Goal: Obtain resource: Download file/media

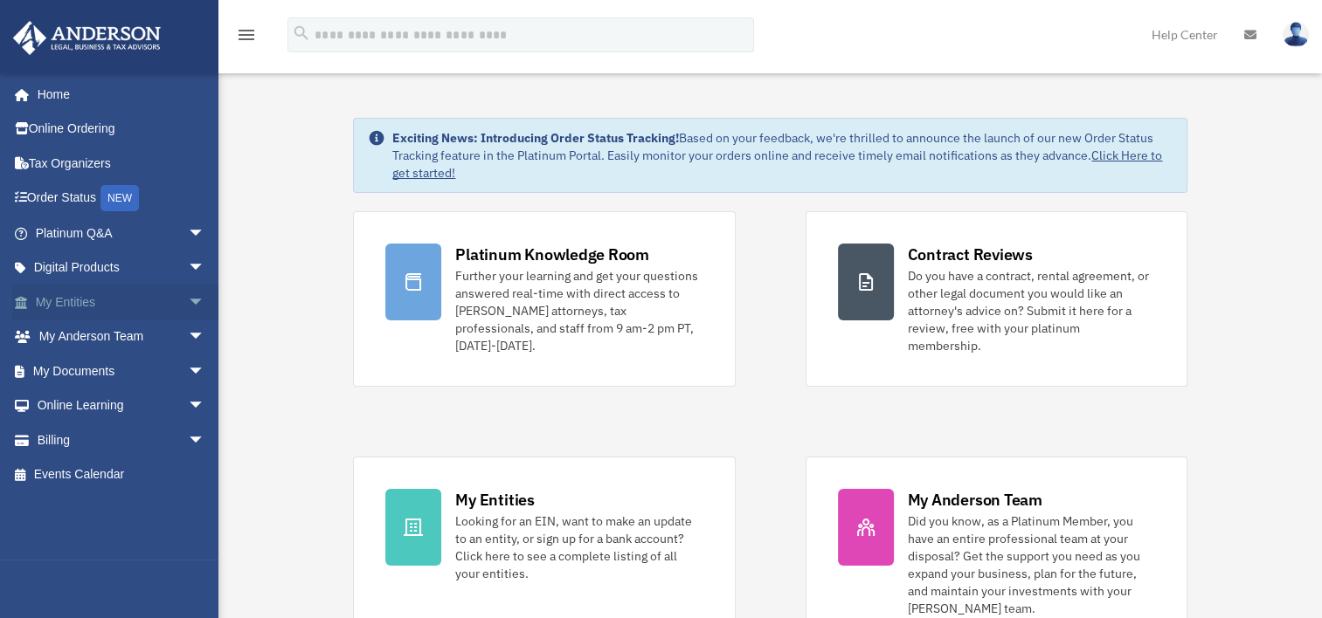
click at [84, 294] on link "My Entities arrow_drop_down" at bounding box center [121, 302] width 219 height 35
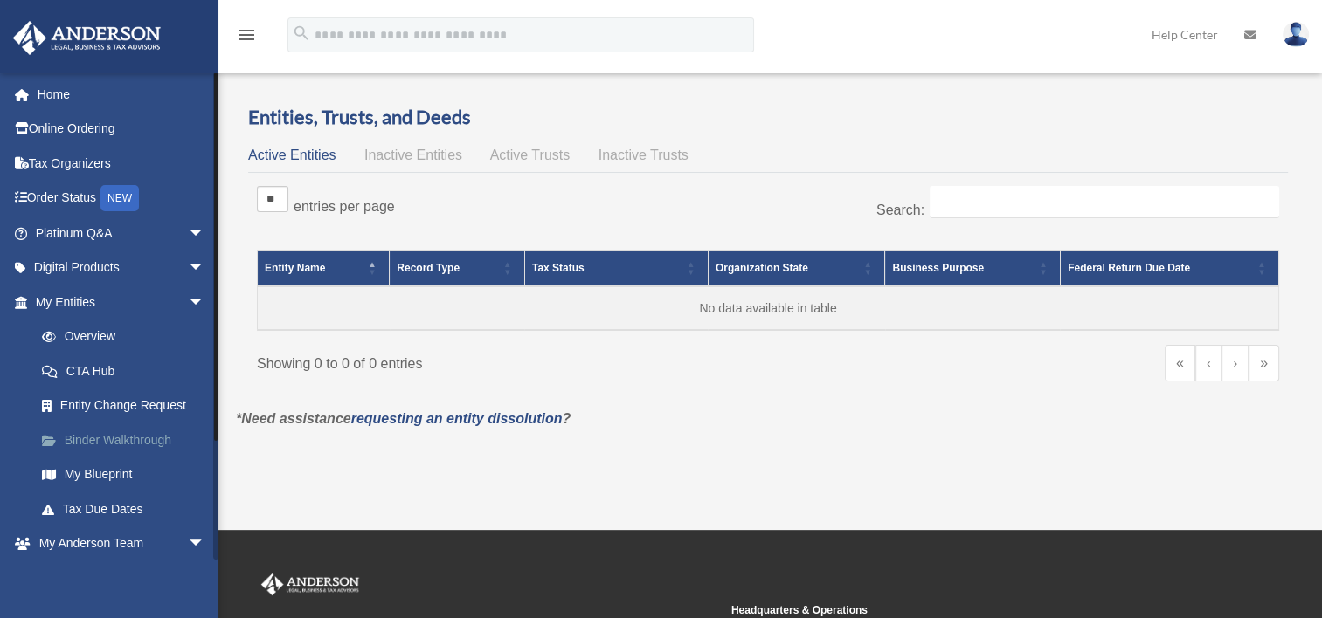
click at [133, 448] on link "Binder Walkthrough" at bounding box center [127, 440] width 207 height 35
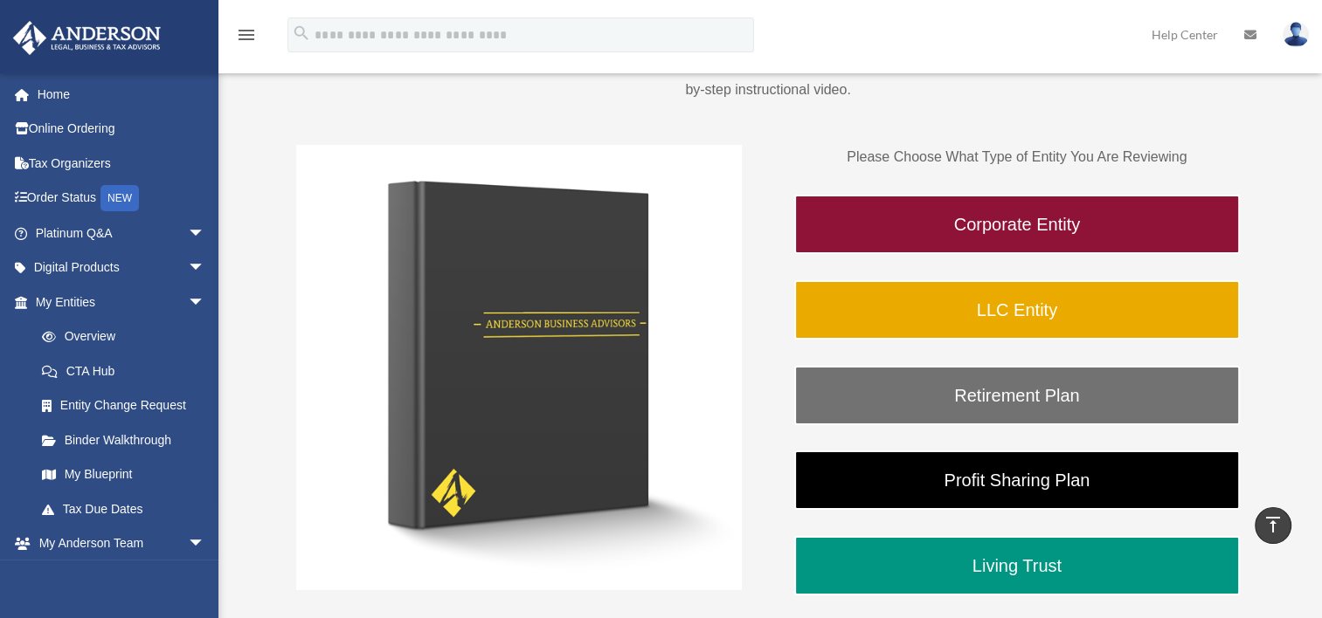
scroll to position [188, 0]
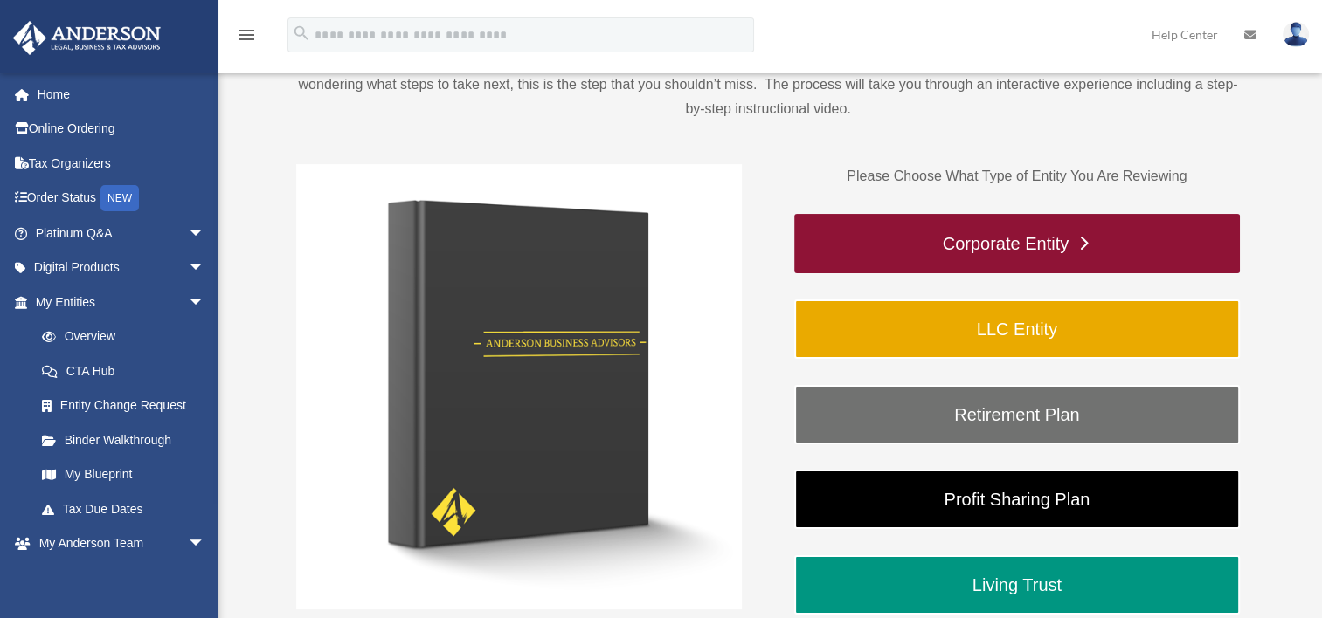
click at [1080, 242] on link "Corporate Entity" at bounding box center [1017, 243] width 446 height 59
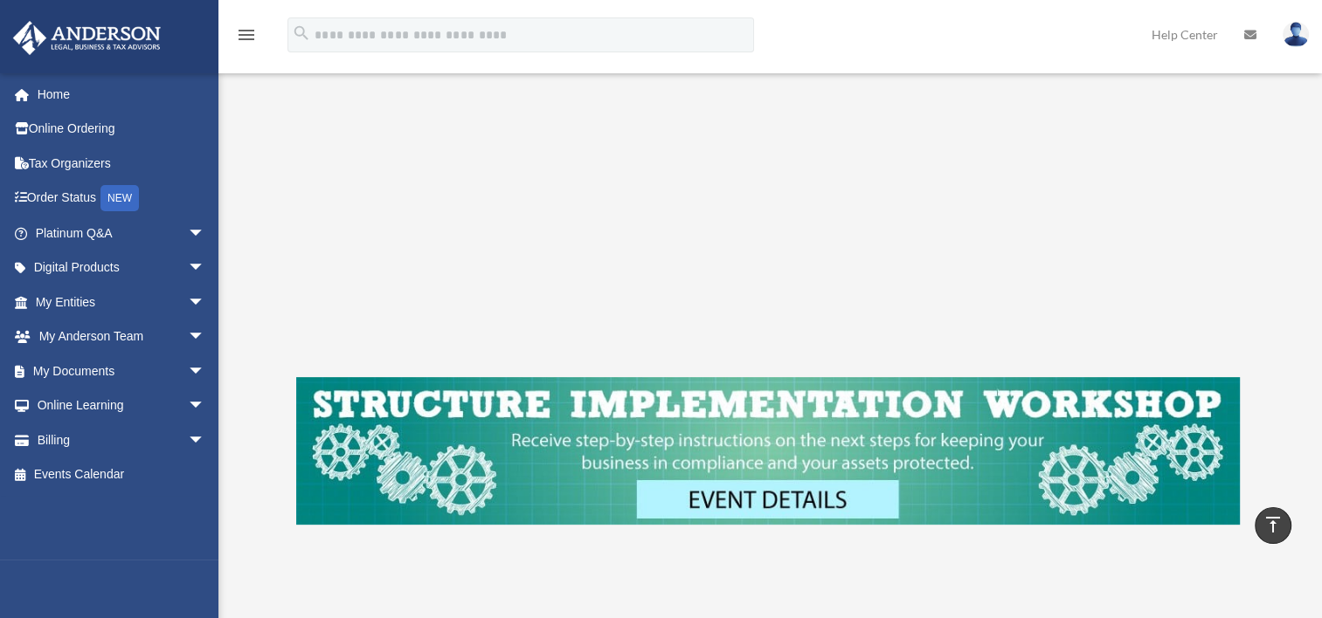
scroll to position [483, 0]
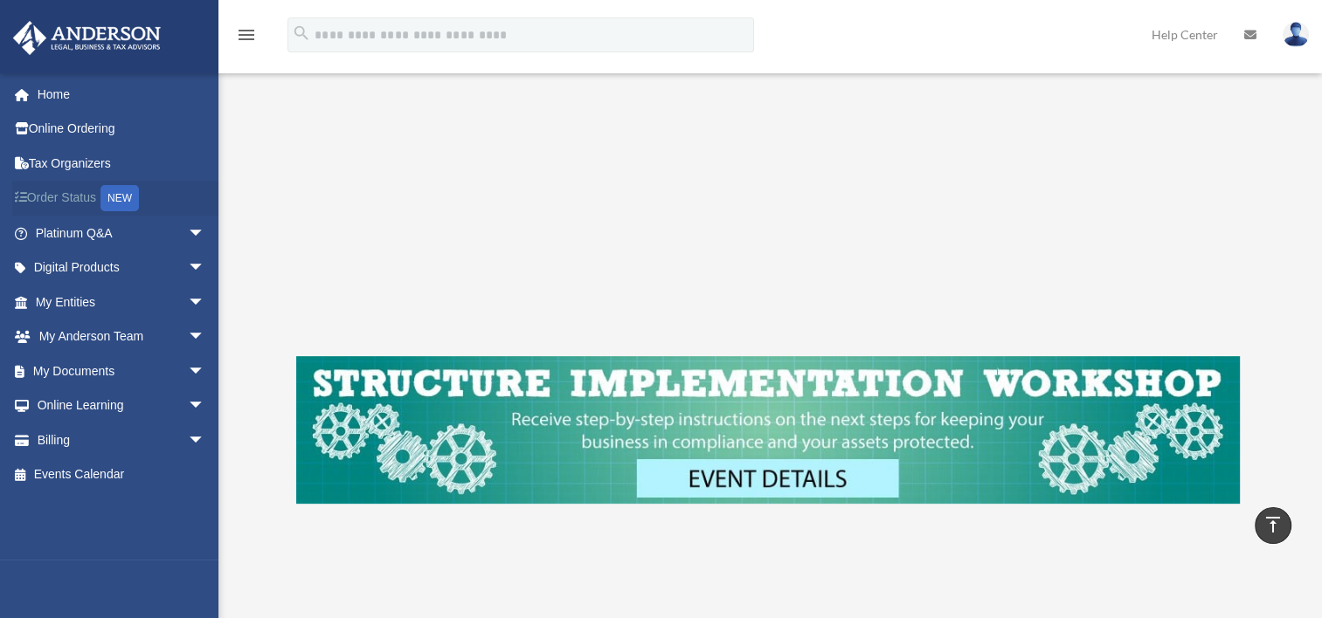
click at [48, 199] on link "Order Status NEW" at bounding box center [121, 199] width 219 height 36
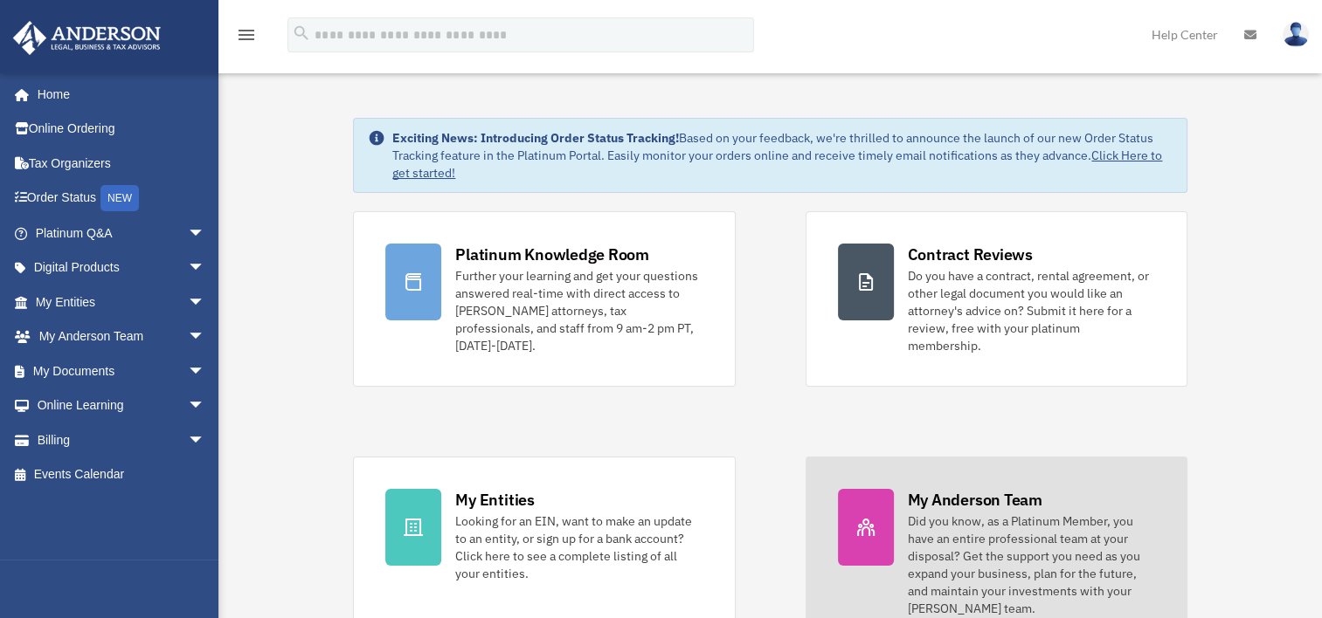
click at [1024, 552] on div "Did you know, as a Platinum Member, you have an entire professional team at you…" at bounding box center [1031, 565] width 247 height 105
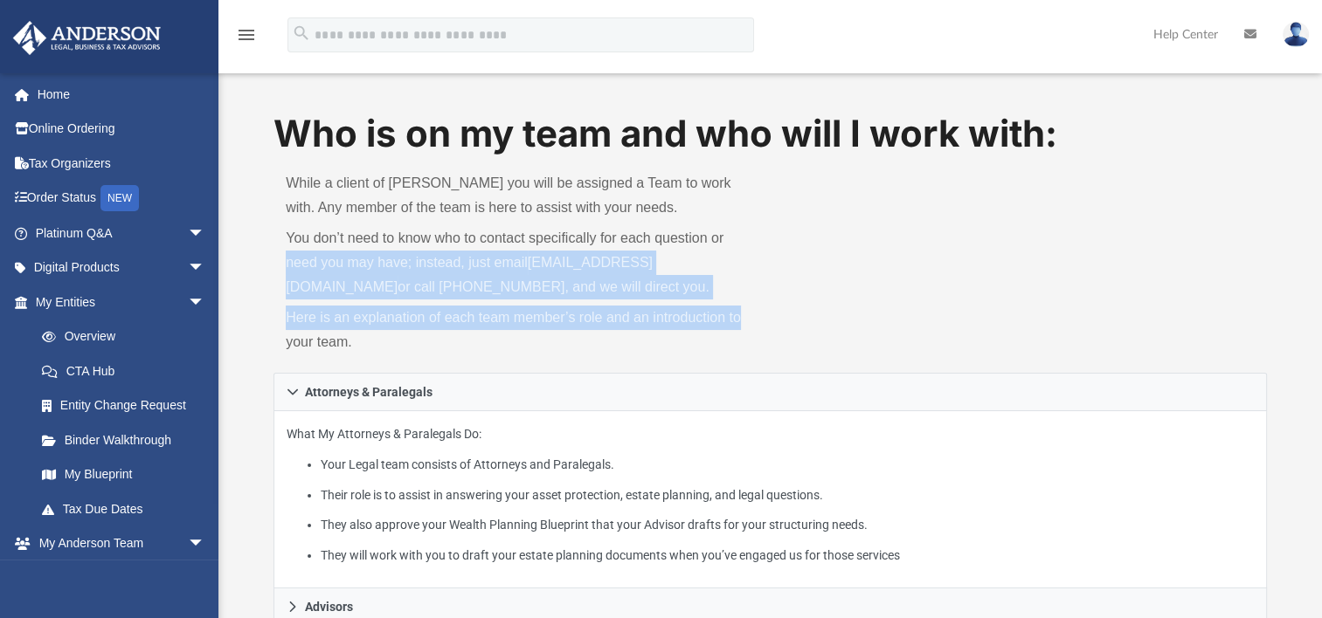
drag, startPoint x: 1321, startPoint y: 226, endPoint x: 1337, endPoint y: 314, distance: 89.8
click at [1111, 283] on div "Who is on my team and who will I work with: While a client of [PERSON_NAME] you…" at bounding box center [769, 241] width 993 height 266
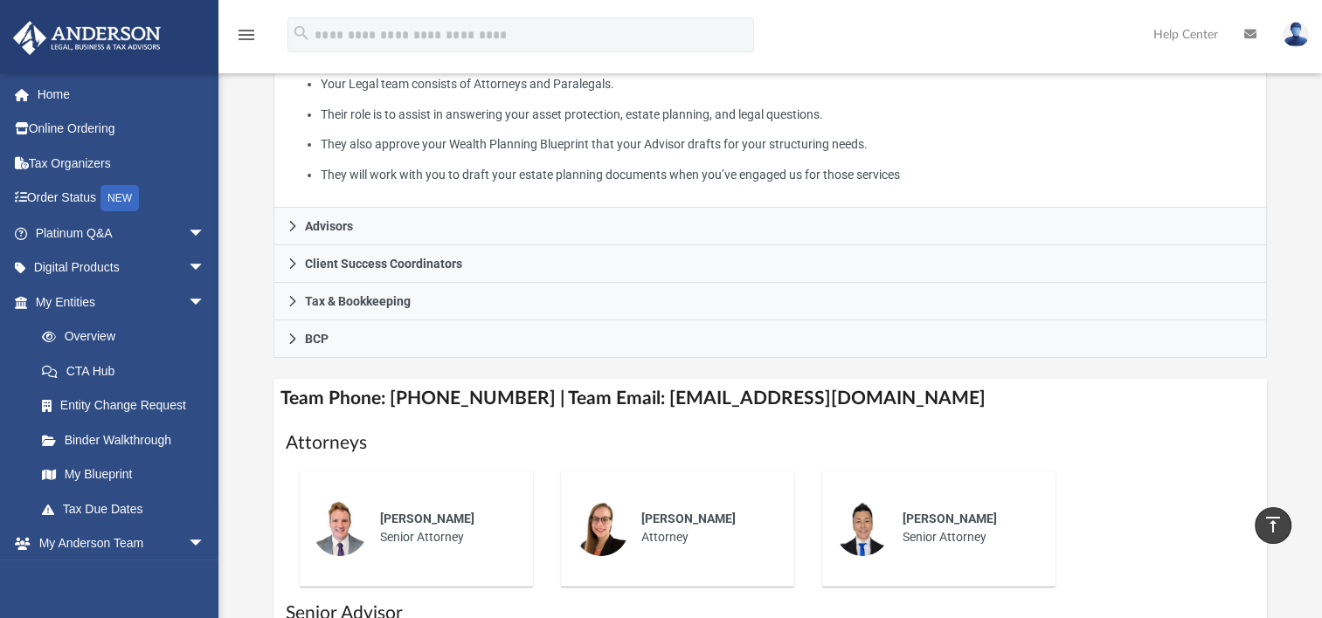
scroll to position [377, 0]
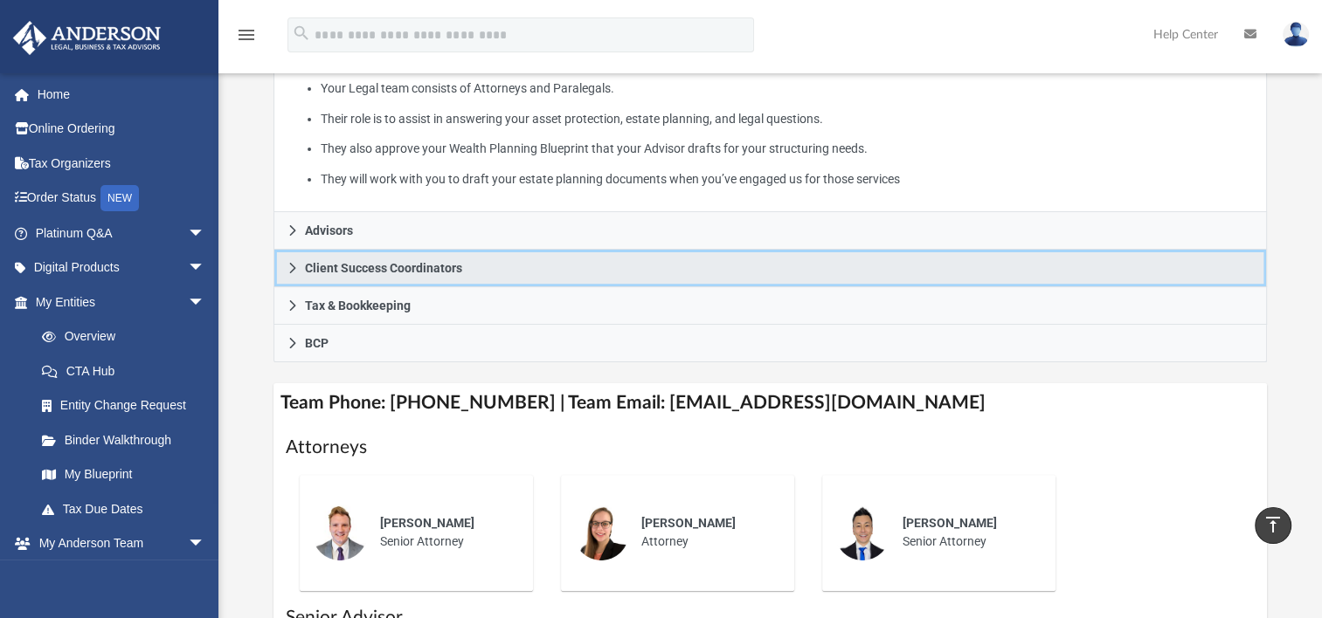
click at [295, 272] on icon at bounding box center [293, 268] width 12 height 12
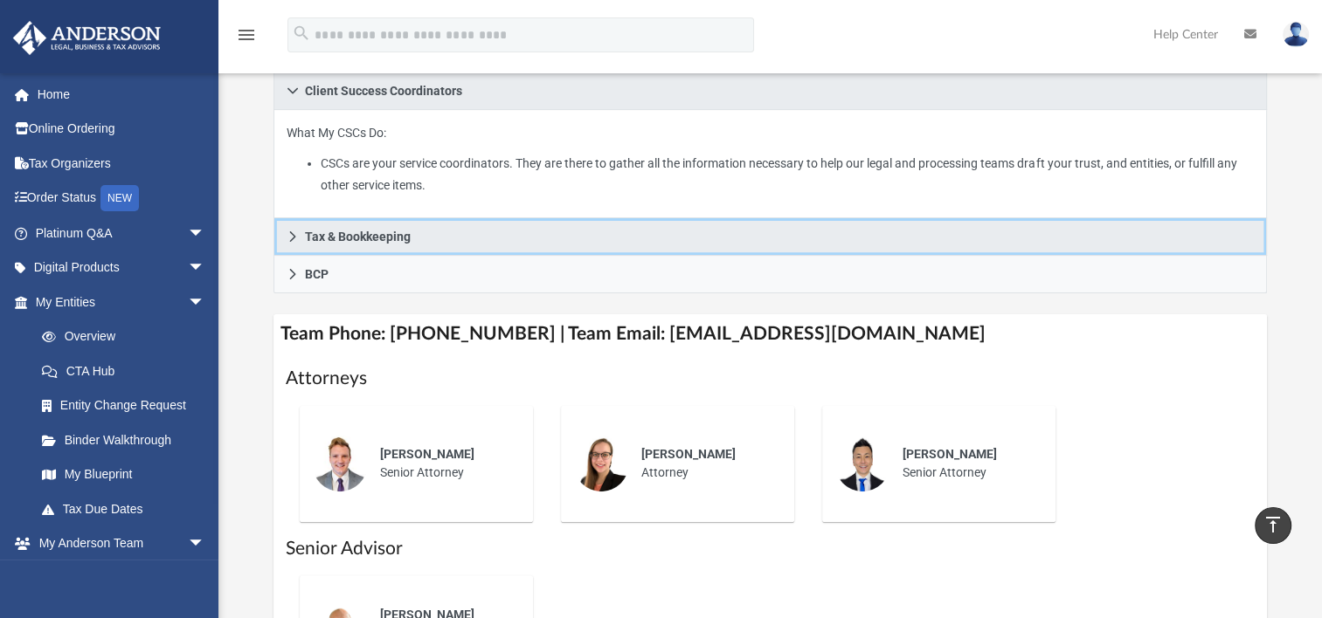
click at [293, 242] on link "Tax & Bookkeeping" at bounding box center [769, 237] width 993 height 38
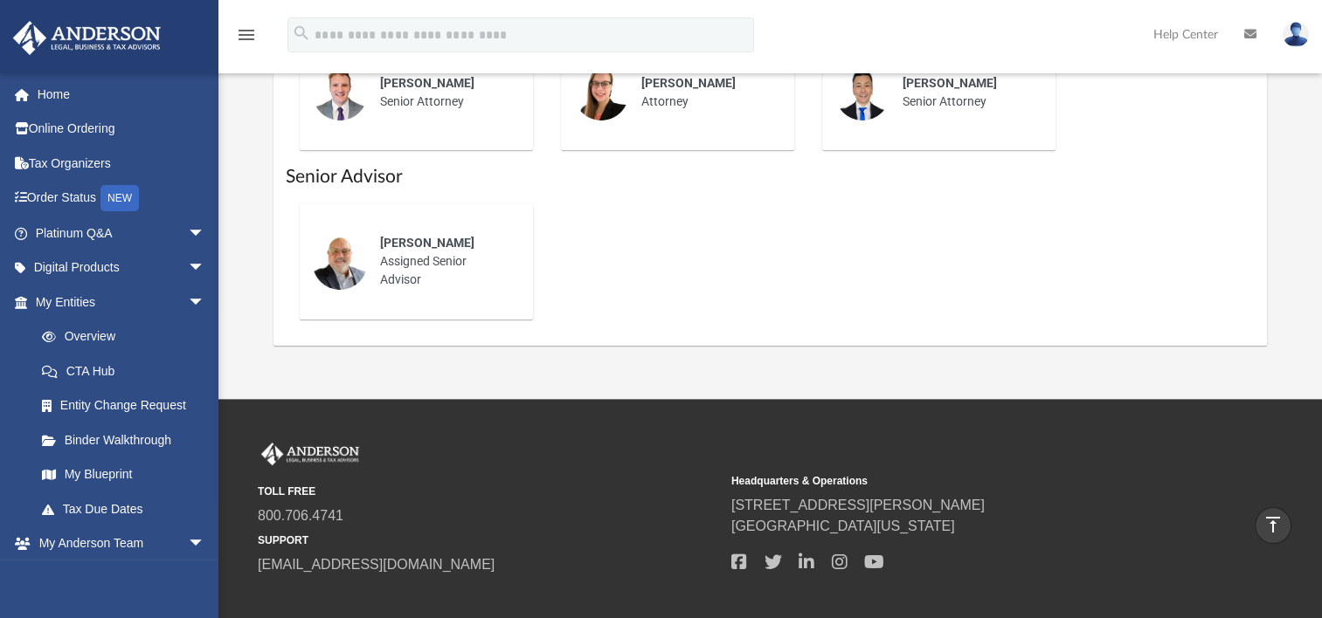
scroll to position [962, 0]
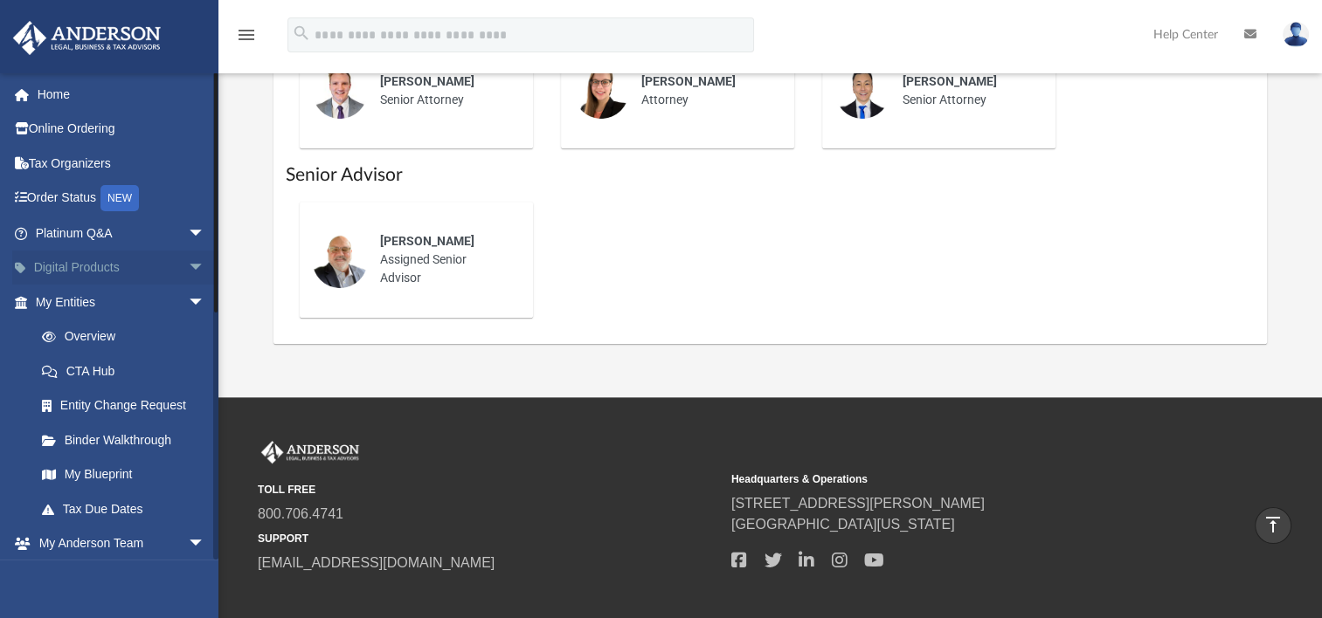
click at [75, 273] on link "Digital Products arrow_drop_down" at bounding box center [121, 268] width 219 height 35
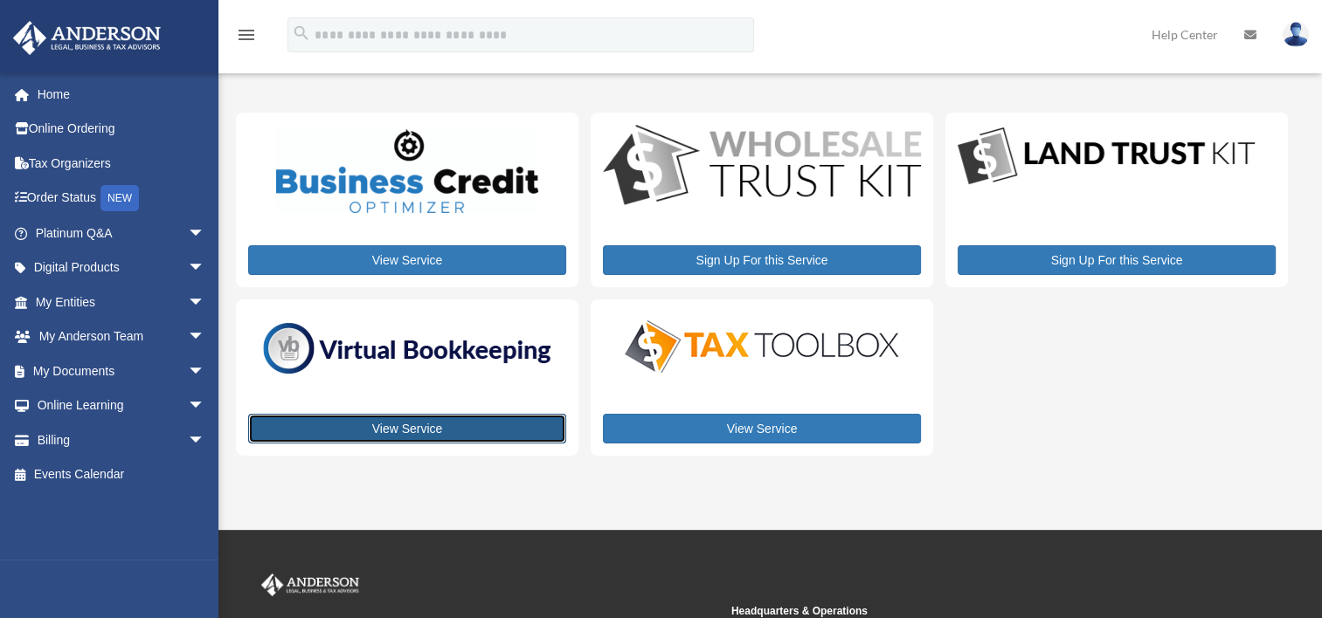
click at [433, 430] on link "View Service" at bounding box center [407, 429] width 318 height 30
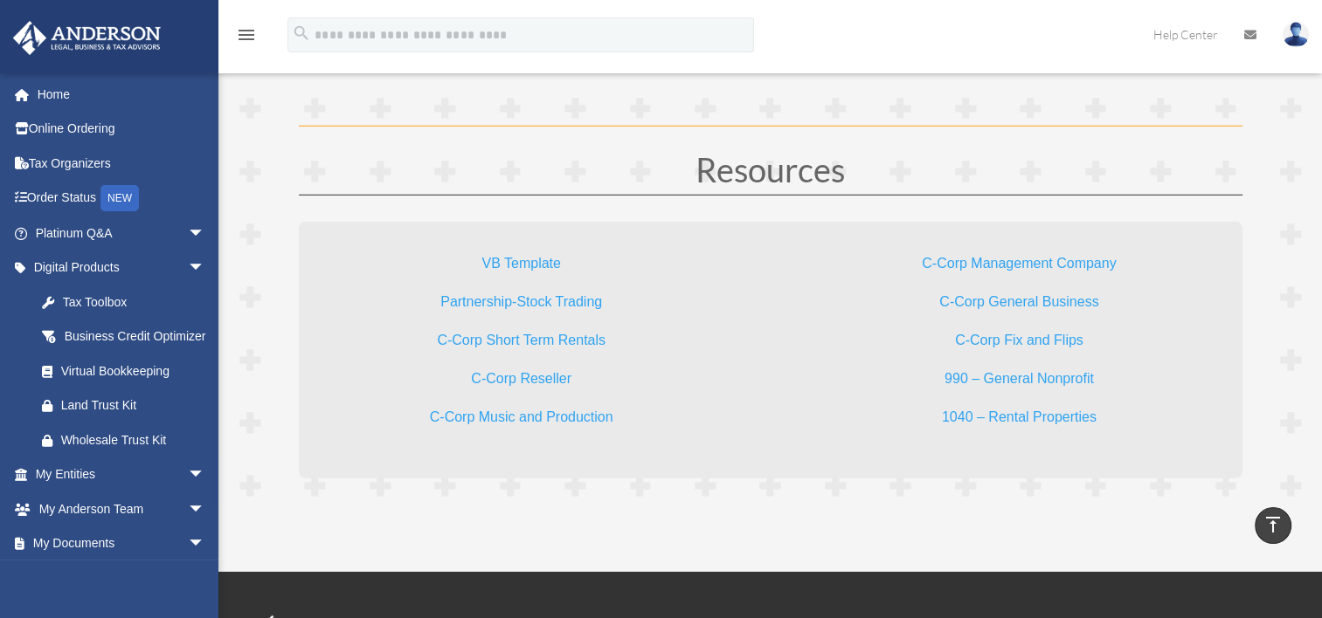
scroll to position [5165, 0]
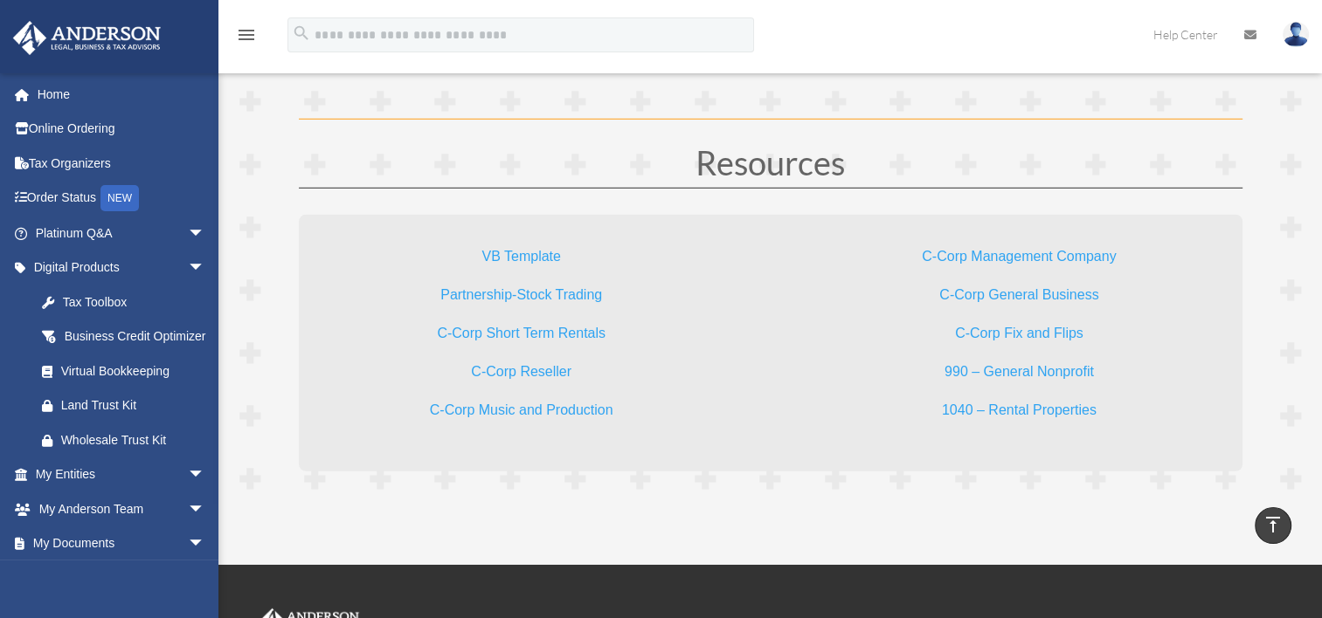
click at [961, 250] on link "C-Corp Management Company" at bounding box center [1019, 261] width 194 height 24
click at [95, 339] on div "Business Credit Optimizer" at bounding box center [135, 337] width 149 height 22
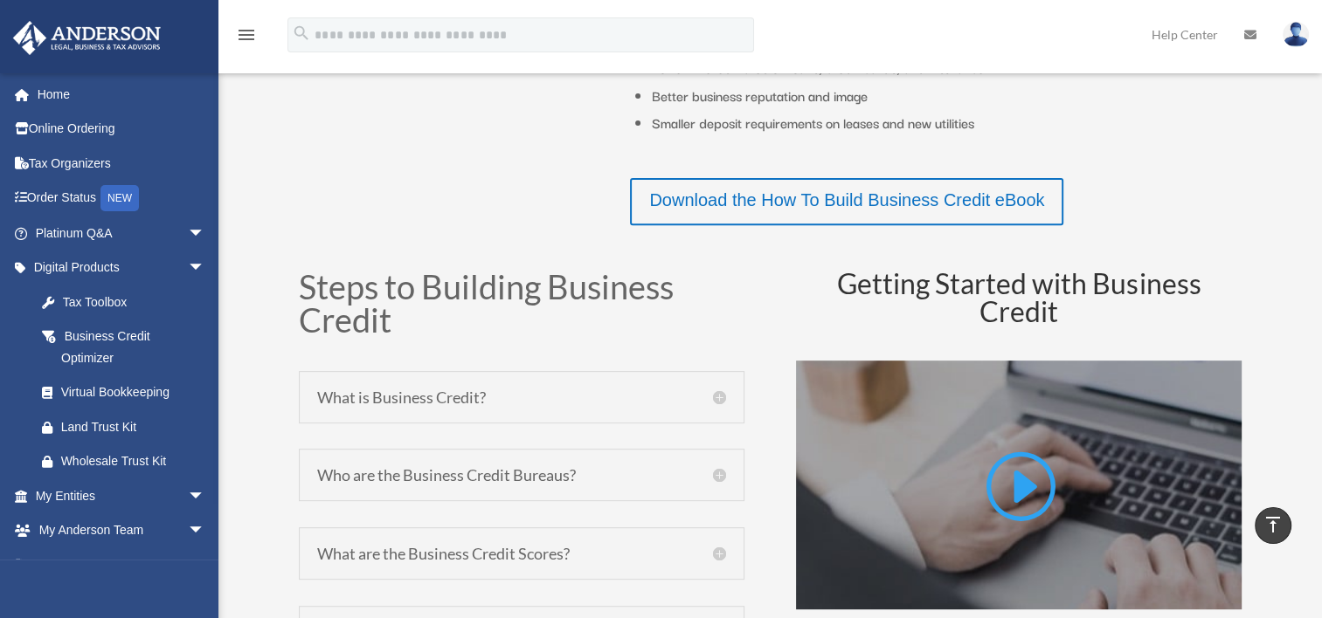
scroll to position [632, 0]
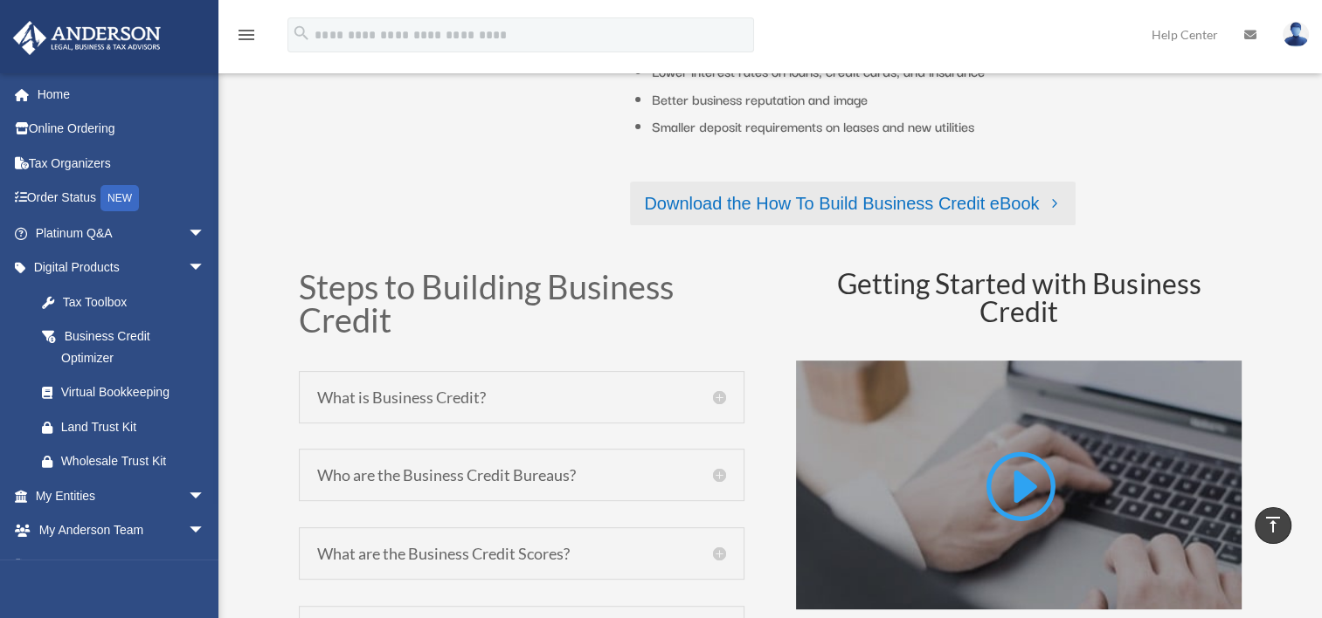
click at [891, 197] on link "Download the How To Build Business Credit eBook" at bounding box center [853, 204] width 446 height 44
